Goal: Transaction & Acquisition: Book appointment/travel/reservation

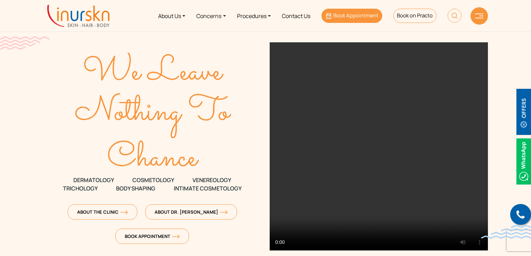
click at [348, 19] on link "Book Appointment" at bounding box center [351, 16] width 61 height 14
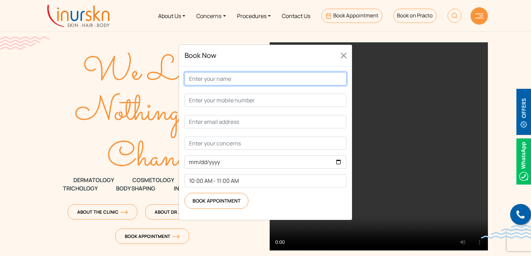
click at [237, 82] on input "Contact form" at bounding box center [266, 78] width 162 height 13
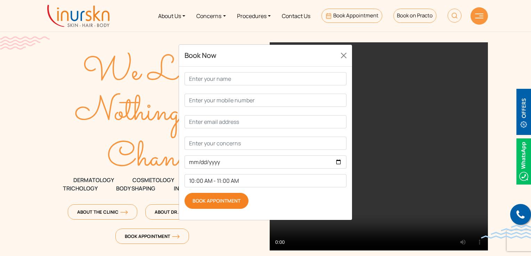
click at [230, 206] on input "Book Appointment" at bounding box center [217, 201] width 64 height 16
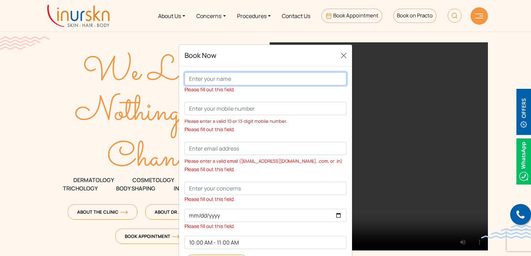
click at [217, 80] on input "Contact form" at bounding box center [266, 78] width 162 height 13
type input "[PERSON_NAME]"
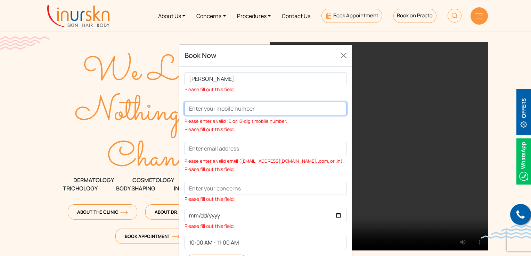
type input "9137465199"
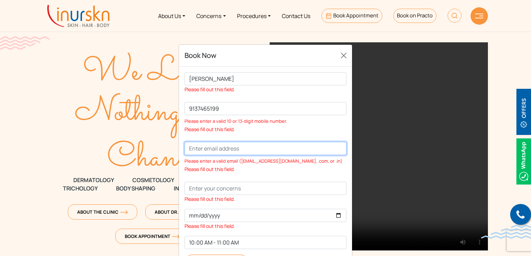
type input "[EMAIL_ADDRESS][DOMAIN_NAME]"
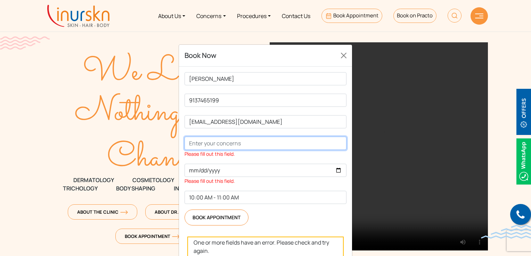
click at [225, 142] on input "Contact form" at bounding box center [266, 143] width 162 height 13
type input "test"
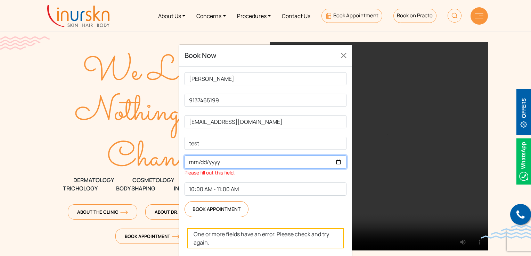
click at [338, 163] on input "Contact form" at bounding box center [266, 162] width 162 height 13
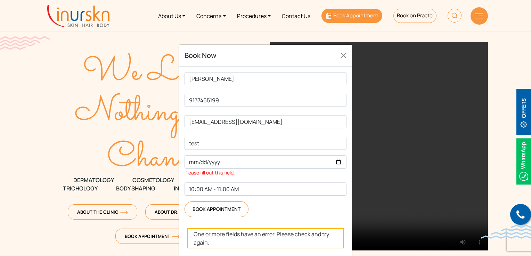
click at [368, 15] on span "Book Appointment" at bounding box center [355, 15] width 45 height 7
click at [346, 58] on button "Close" at bounding box center [343, 55] width 11 height 11
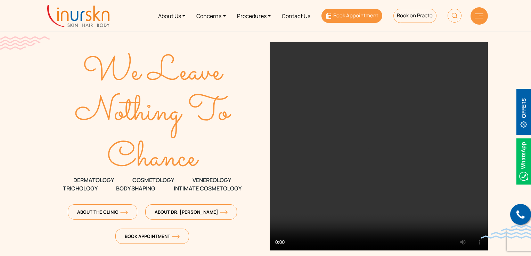
click at [357, 14] on span "Book Appointment" at bounding box center [355, 15] width 45 height 7
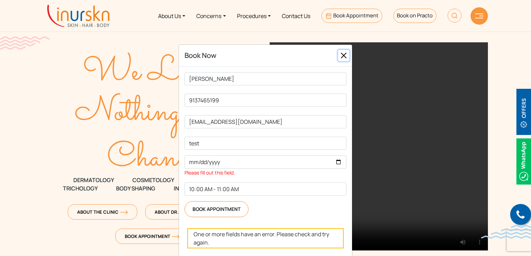
click at [341, 52] on button "Close" at bounding box center [343, 55] width 11 height 11
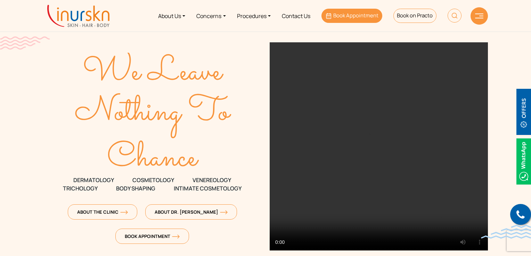
click at [368, 11] on link "Book Appointment" at bounding box center [351, 16] width 61 height 14
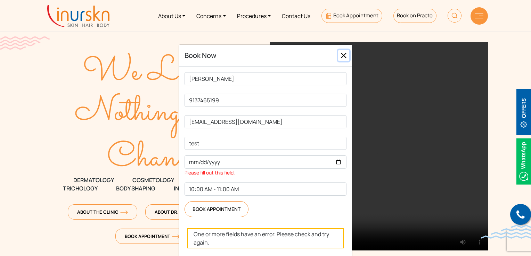
click at [345, 53] on button "Close" at bounding box center [343, 55] width 11 height 11
